Goal: Check status: Check status

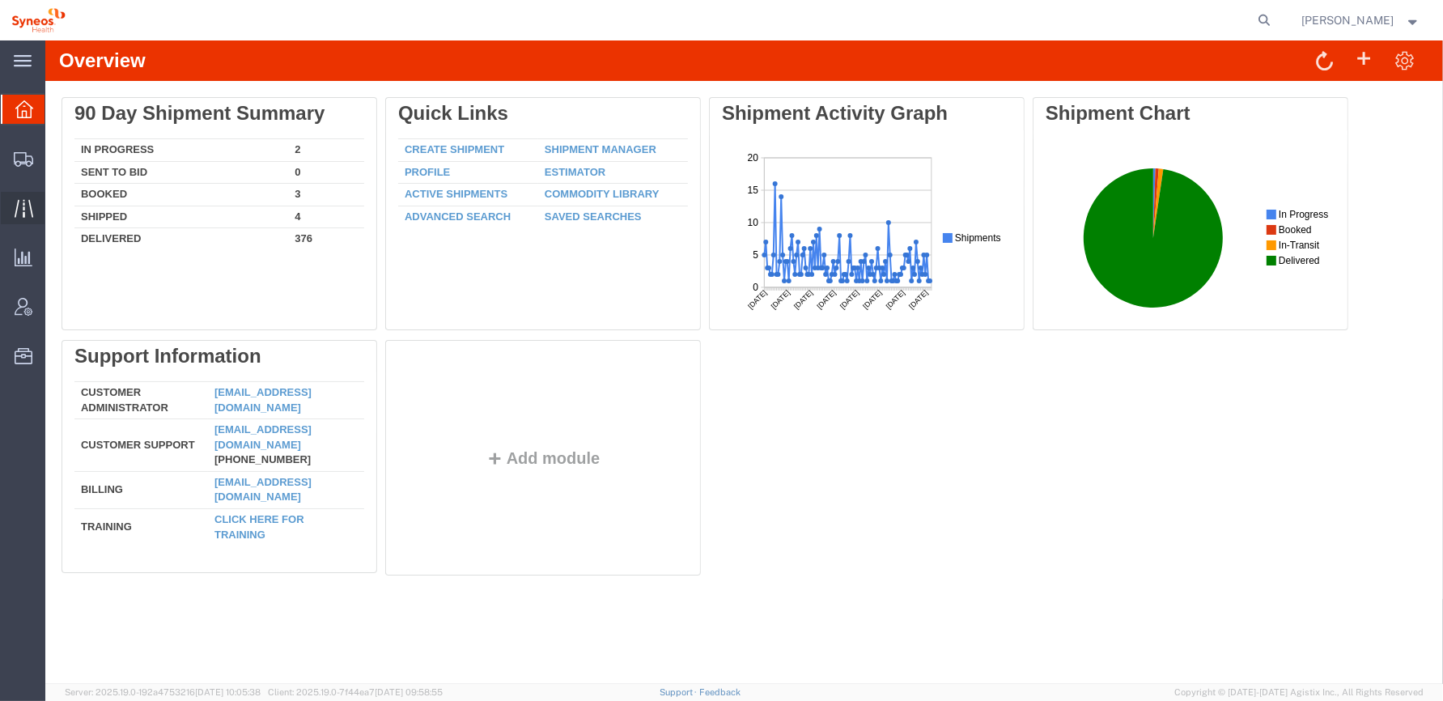
click at [23, 210] on icon at bounding box center [24, 208] width 19 height 19
click at [23, 206] on icon at bounding box center [23, 208] width 19 height 18
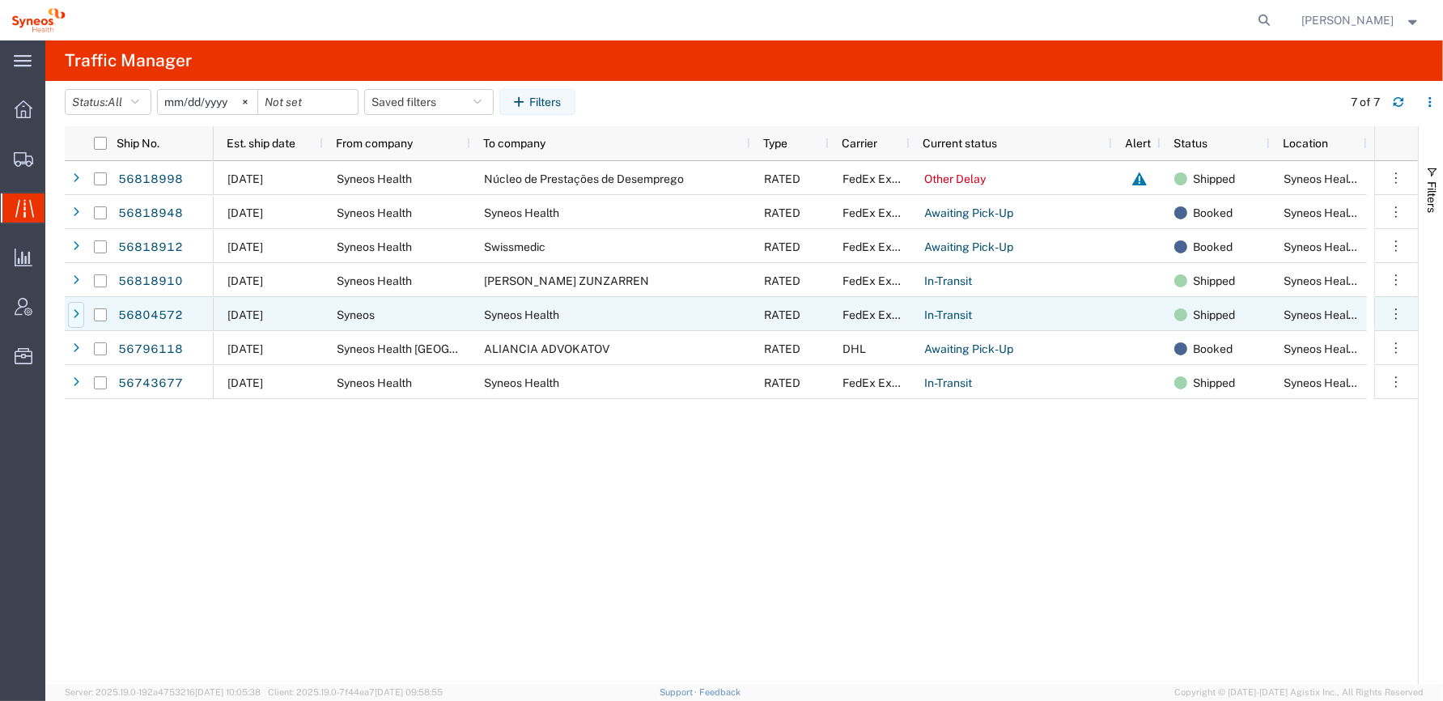
click at [71, 312] on div at bounding box center [76, 315] width 16 height 26
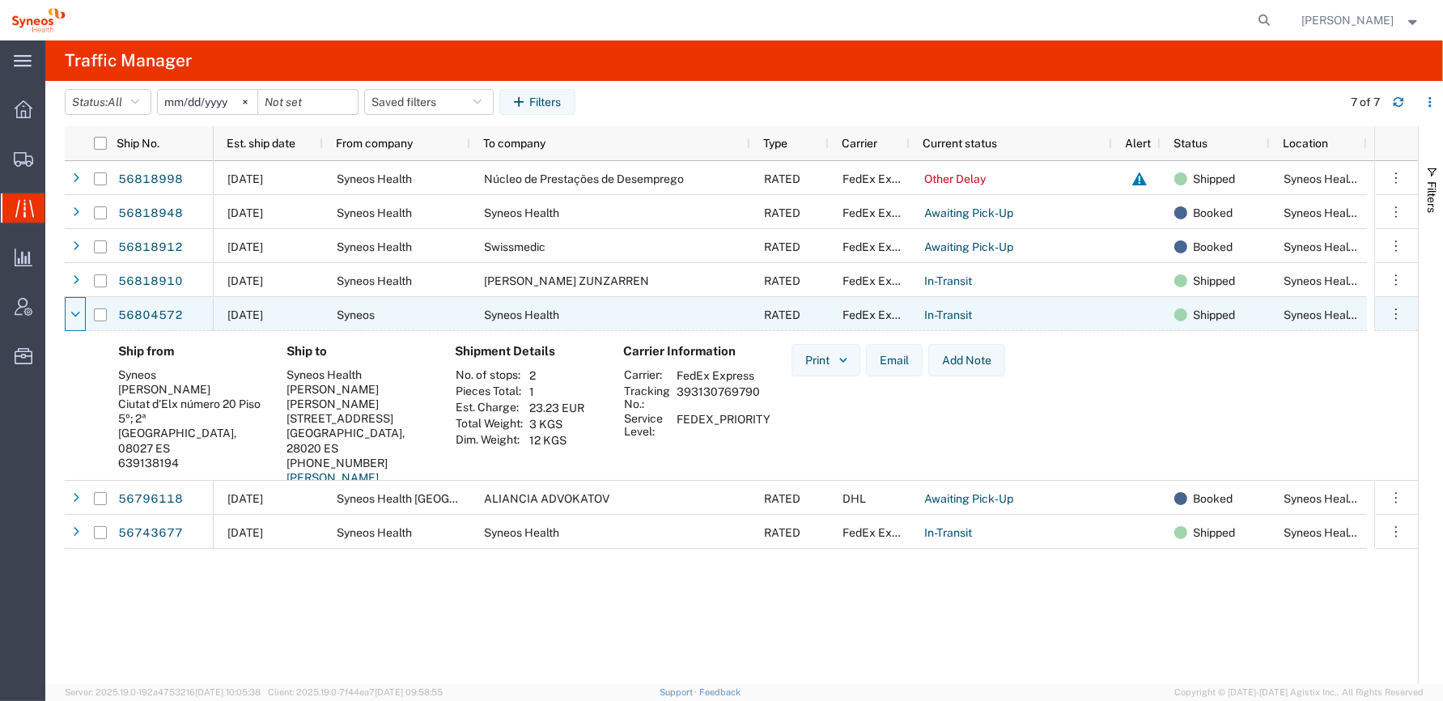
click at [72, 312] on icon at bounding box center [76, 314] width 9 height 11
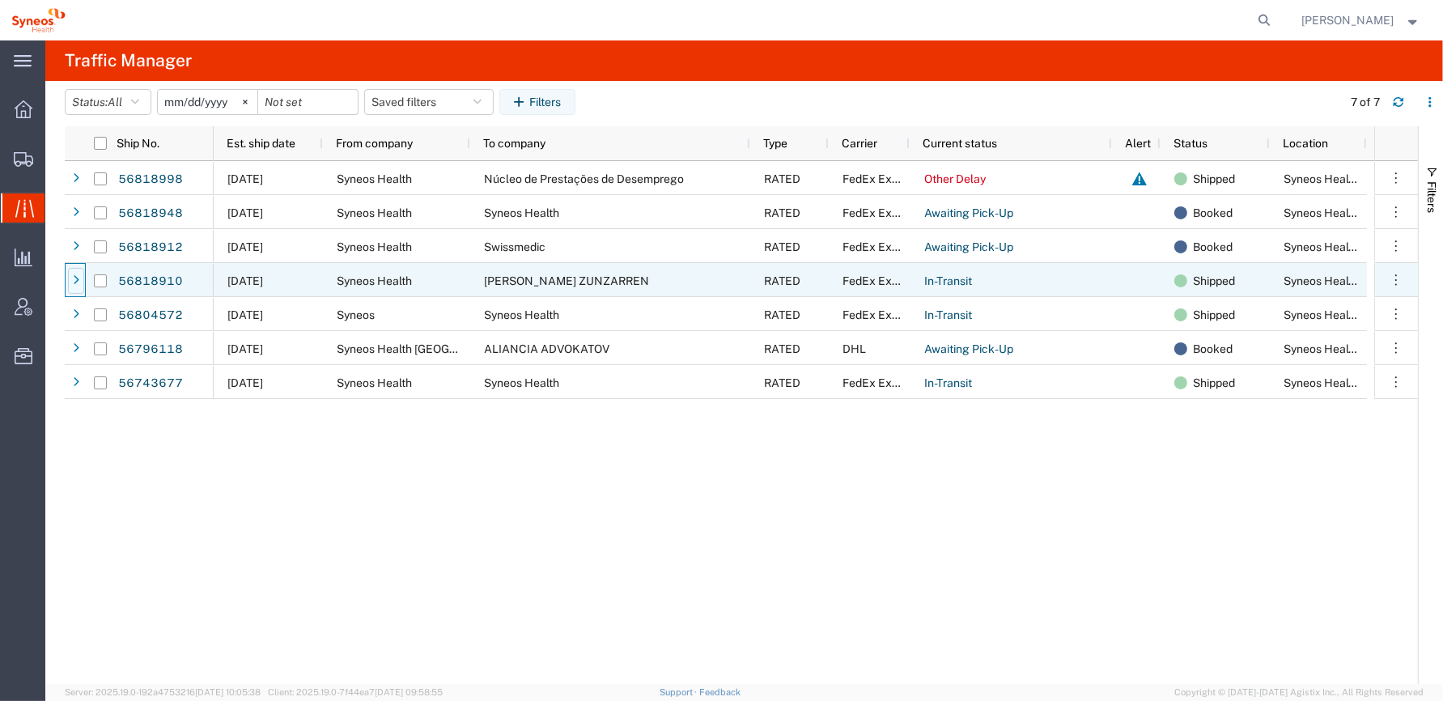
click at [78, 281] on icon at bounding box center [76, 280] width 6 height 11
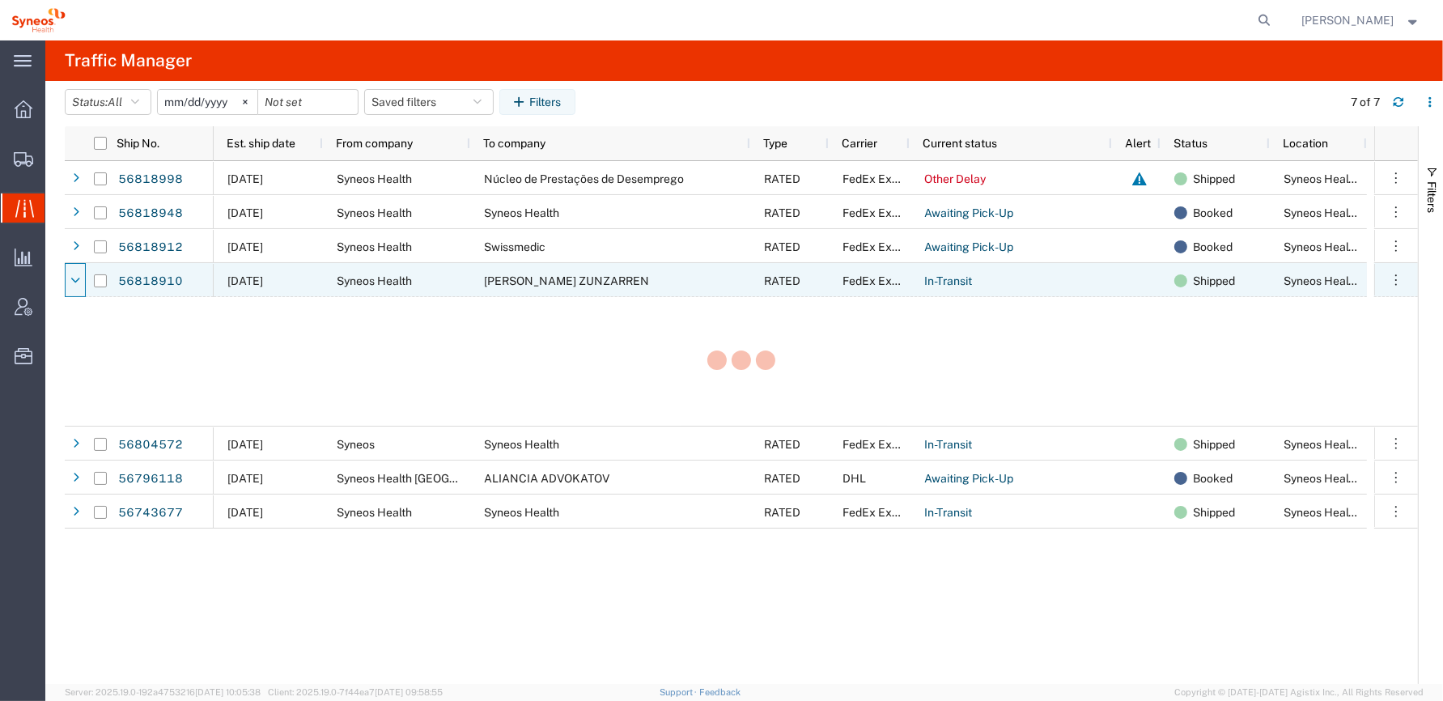
click at [78, 281] on icon at bounding box center [76, 280] width 9 height 11
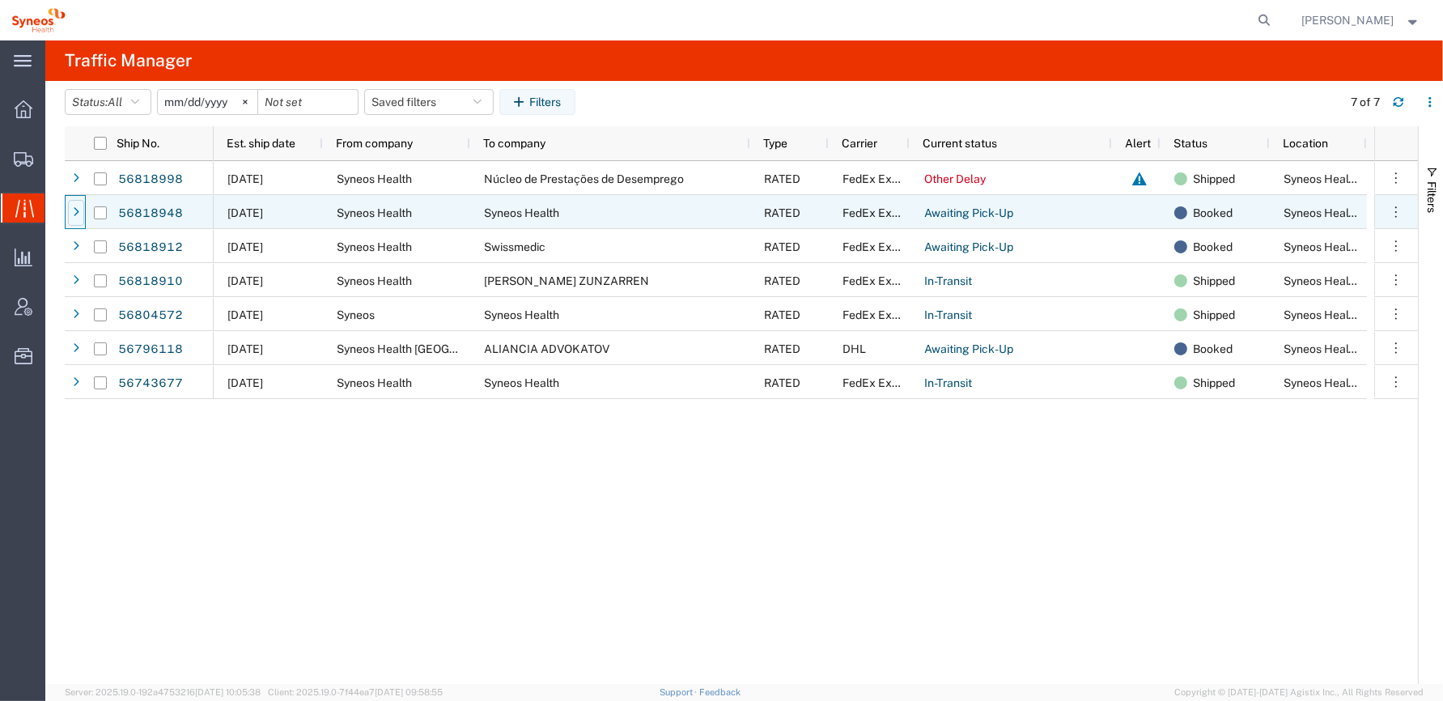
click at [73, 217] on icon at bounding box center [76, 212] width 6 height 11
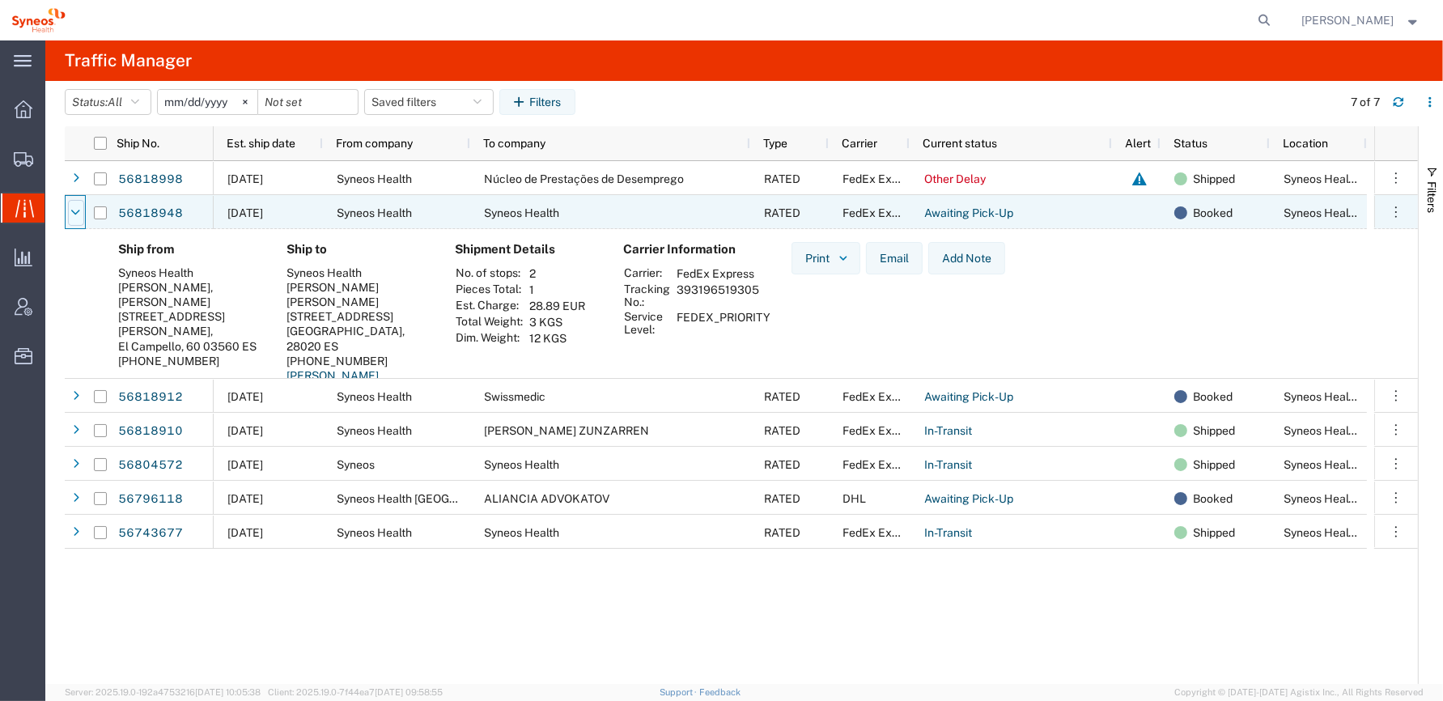
click at [70, 211] on div at bounding box center [76, 213] width 16 height 26
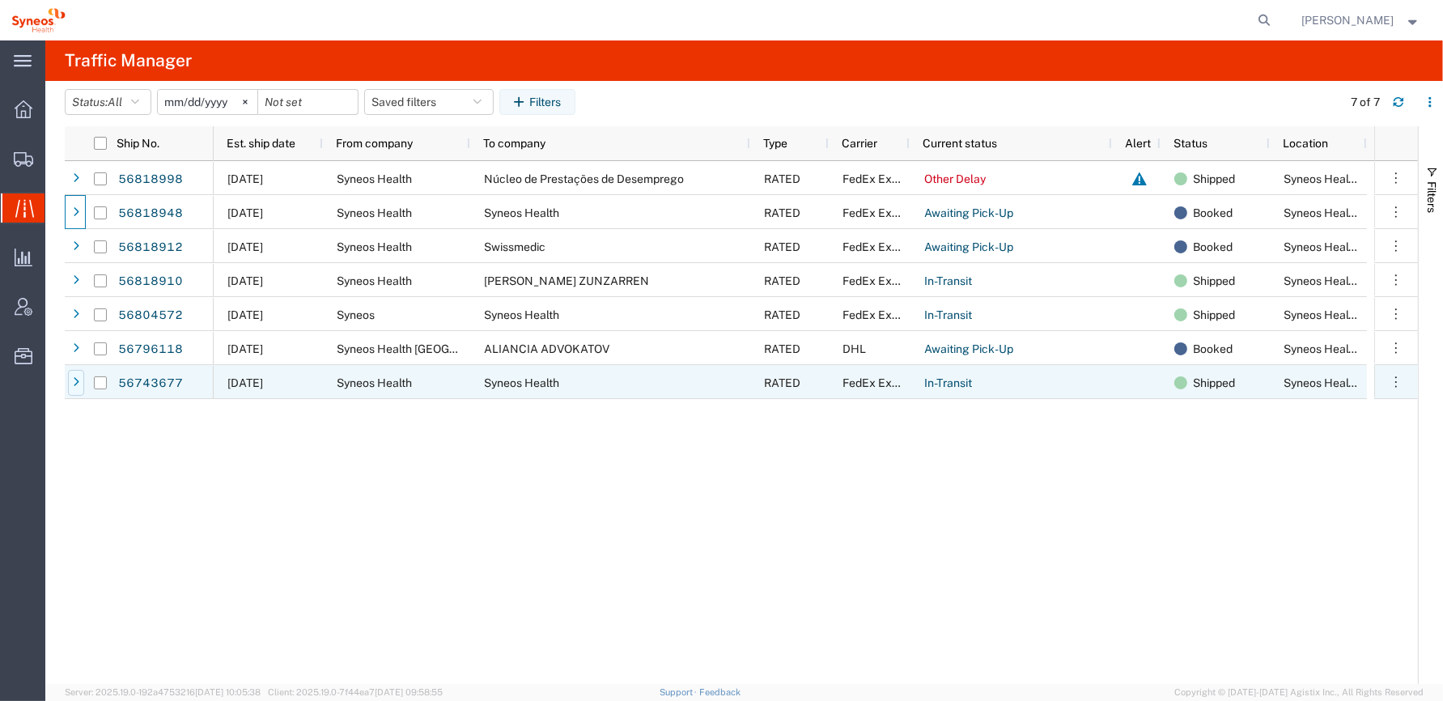
click at [79, 384] on icon at bounding box center [76, 382] width 6 height 11
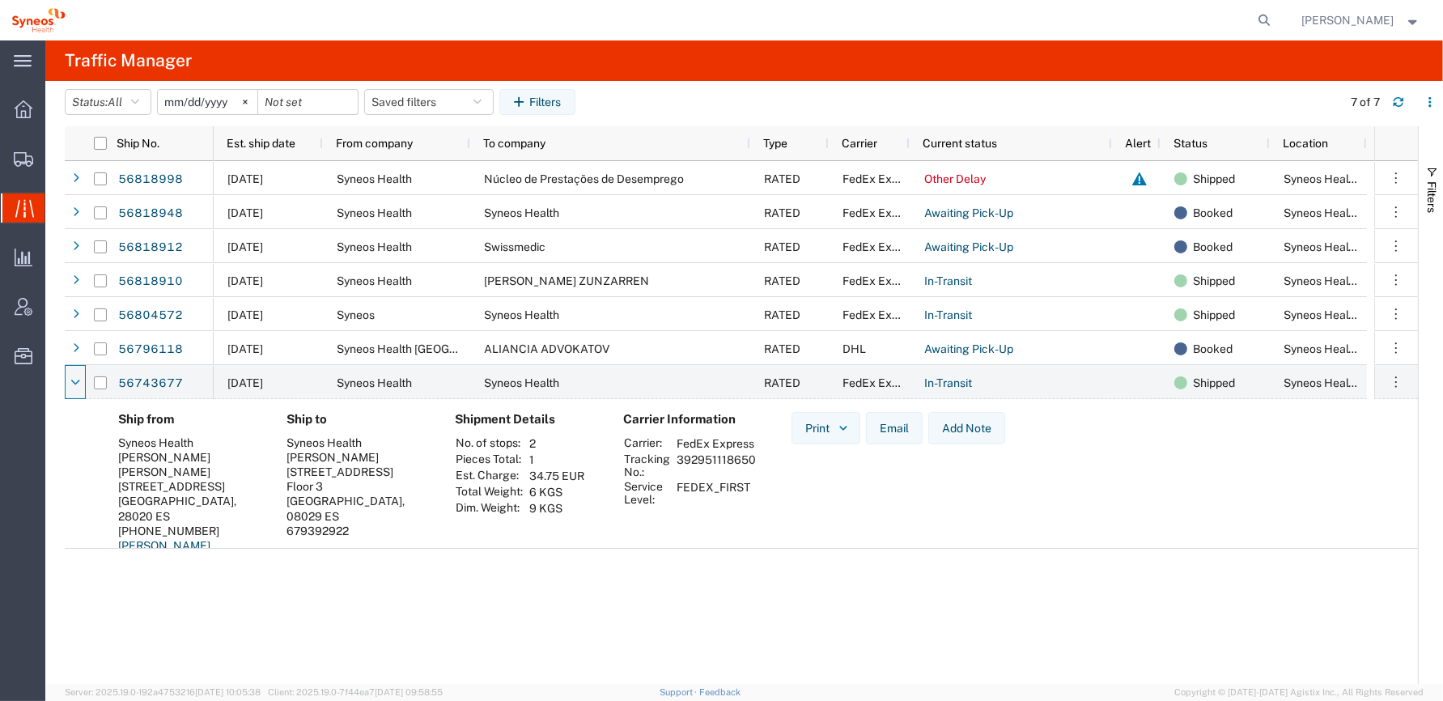
click at [557, 443] on td "2" at bounding box center [557, 443] width 66 height 16
click at [545, 457] on td "1" at bounding box center [557, 460] width 66 height 16
click at [373, 477] on div "[STREET_ADDRESS]" at bounding box center [358, 472] width 142 height 15
click at [757, 507] on td "FEDEX_FIRST" at bounding box center [716, 493] width 91 height 28
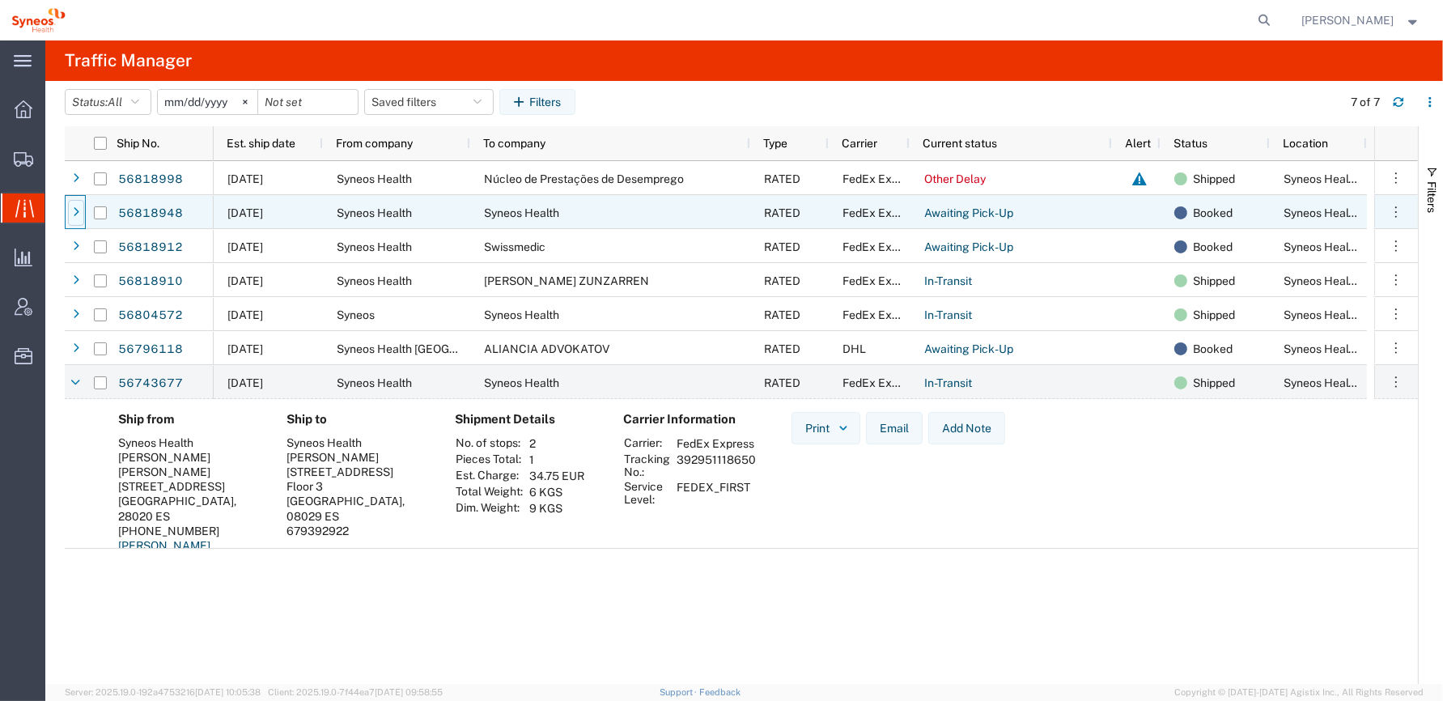
click at [75, 212] on icon at bounding box center [76, 212] width 6 height 11
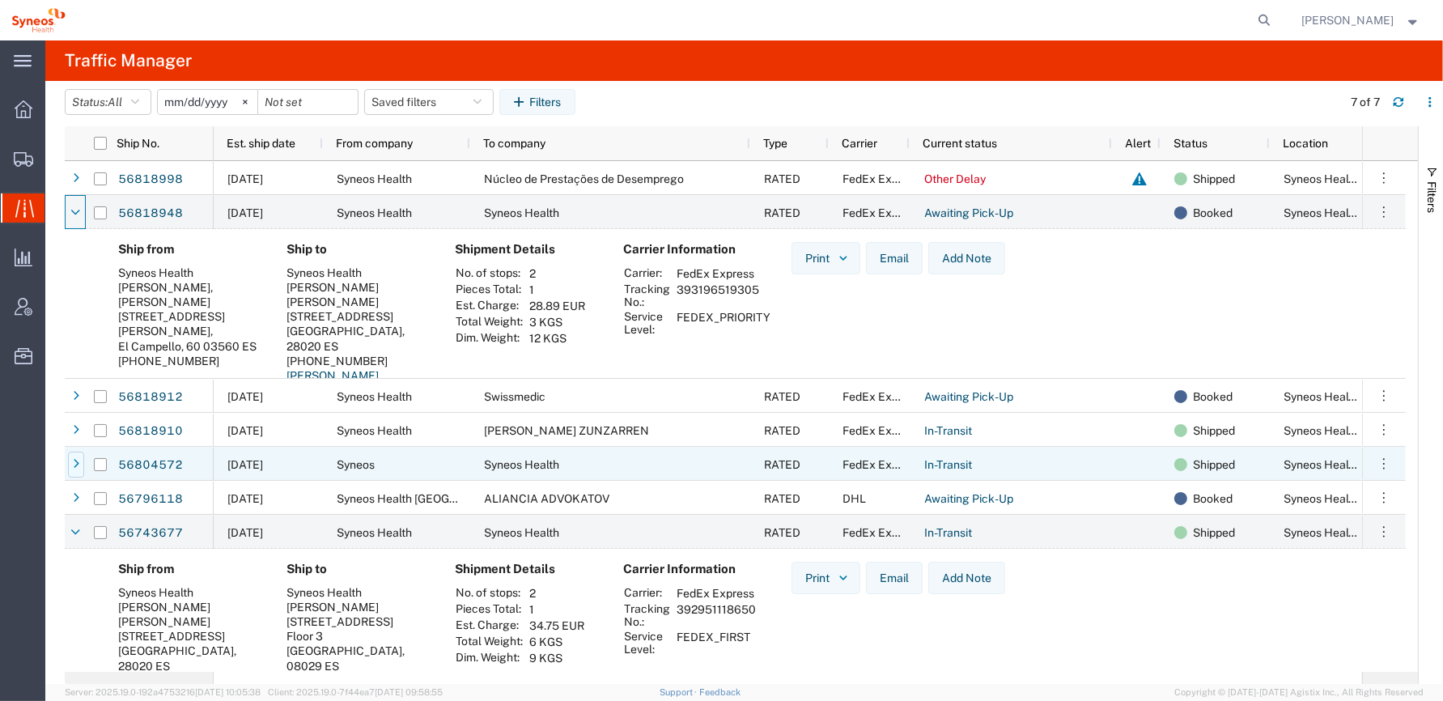
click at [75, 461] on icon at bounding box center [76, 464] width 6 height 11
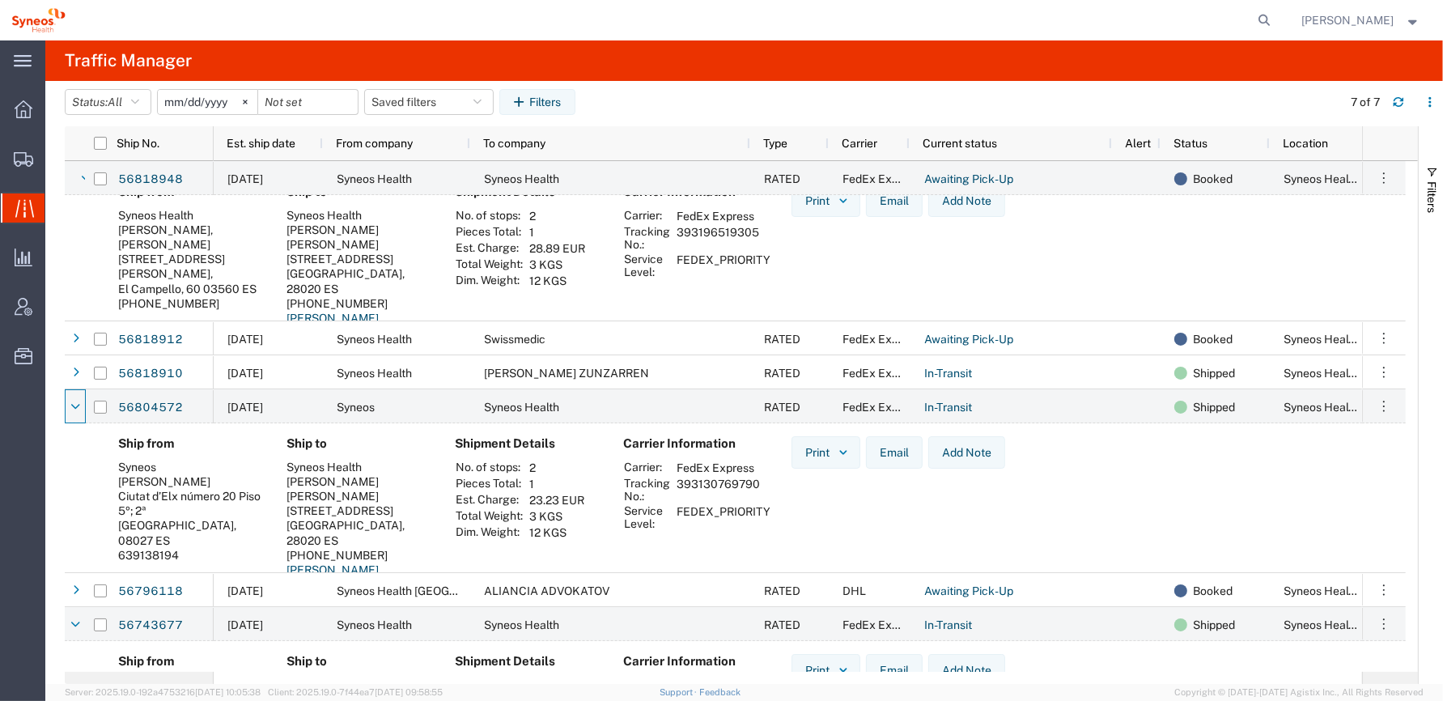
scroll to position [176, 0]
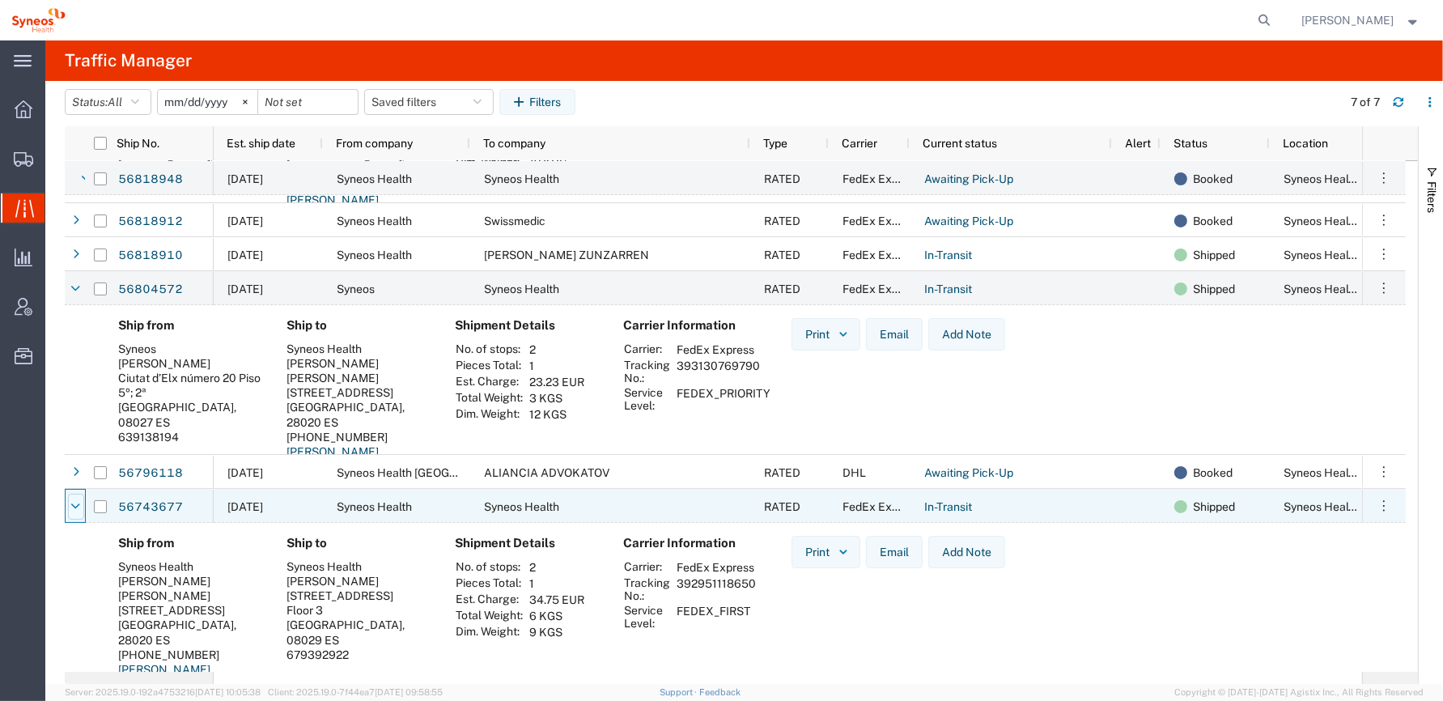
click at [72, 503] on icon at bounding box center [76, 506] width 9 height 11
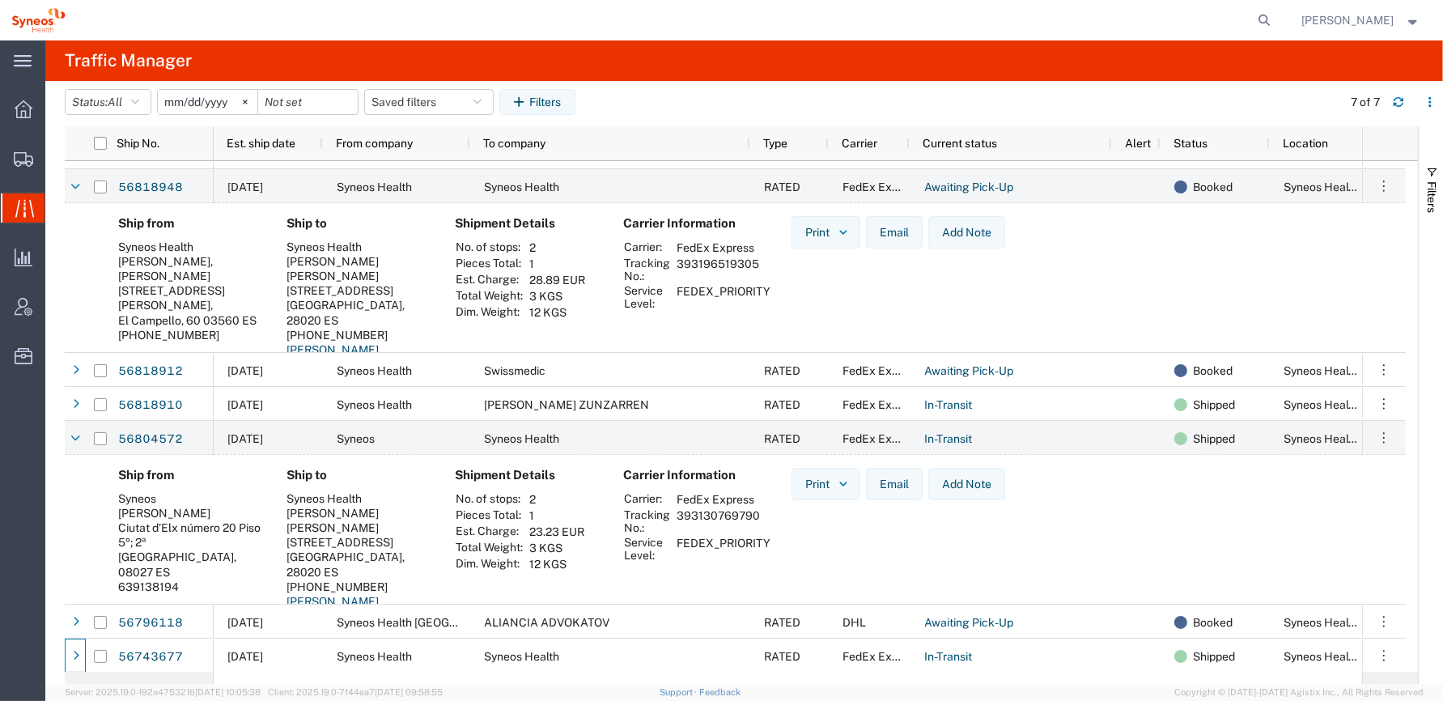
scroll to position [26, 0]
click at [74, 185] on icon at bounding box center [76, 186] width 9 height 11
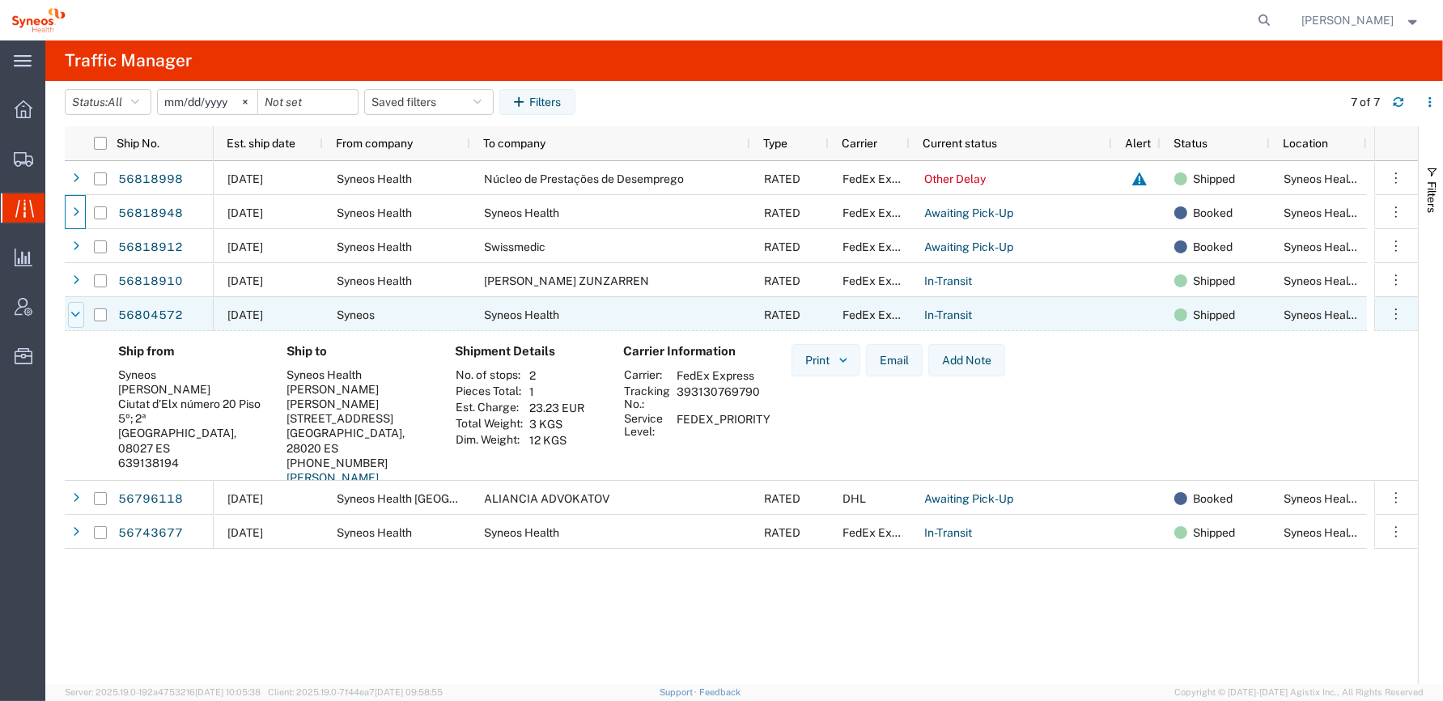
click at [70, 315] on div at bounding box center [76, 315] width 16 height 26
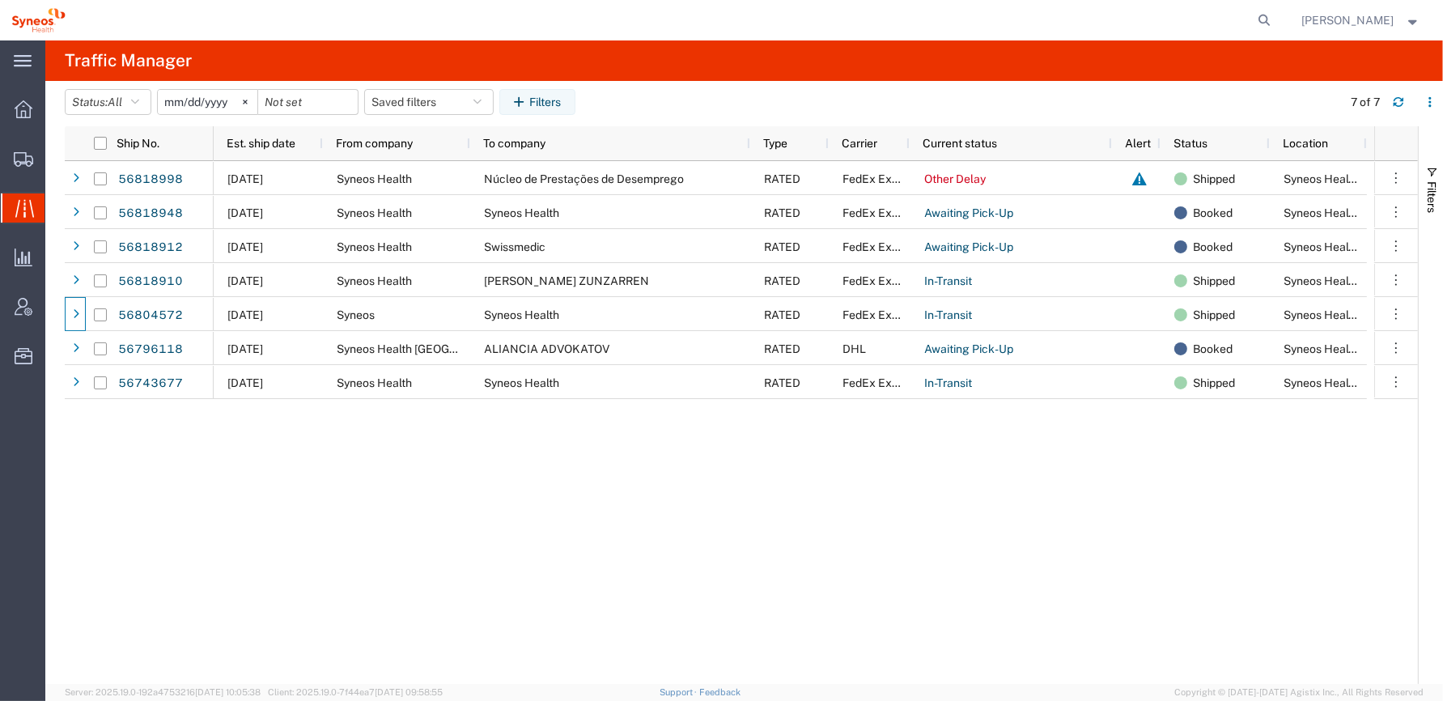
click at [121, 433] on div "56818998 56818912 56818910 56804572 56796118 56743677 56818948 [DATE] Syneos He…" at bounding box center [741, 422] width 1353 height 523
click at [236, 501] on div "[DATE] Syneos Health Núcleo de Prestações de Desemprego RATED FedEx Express Oth…" at bounding box center [794, 422] width 1161 height 523
